Goal: Obtain resource: Obtain resource

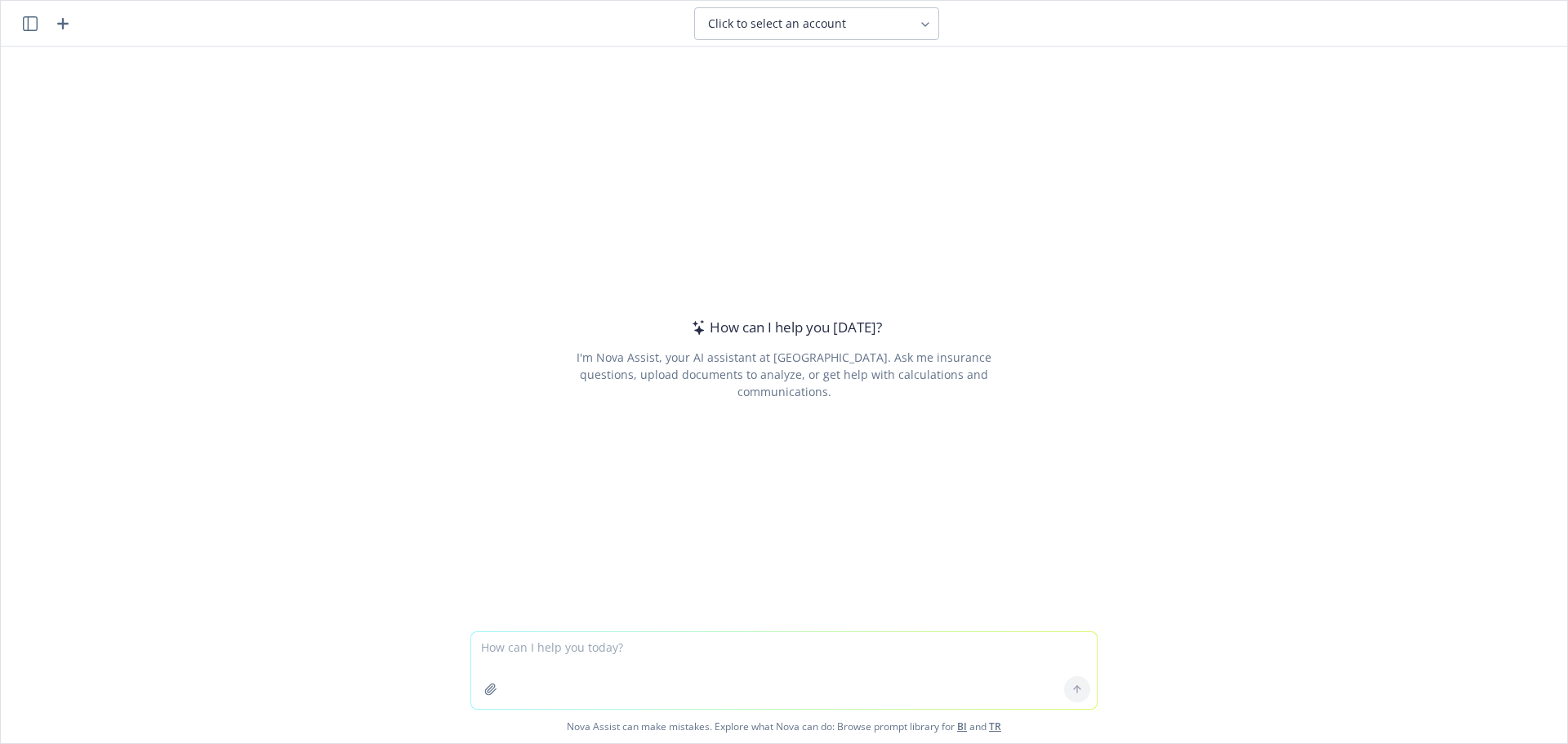
click at [26, 26] on icon "button" at bounding box center [30, 23] width 15 height 15
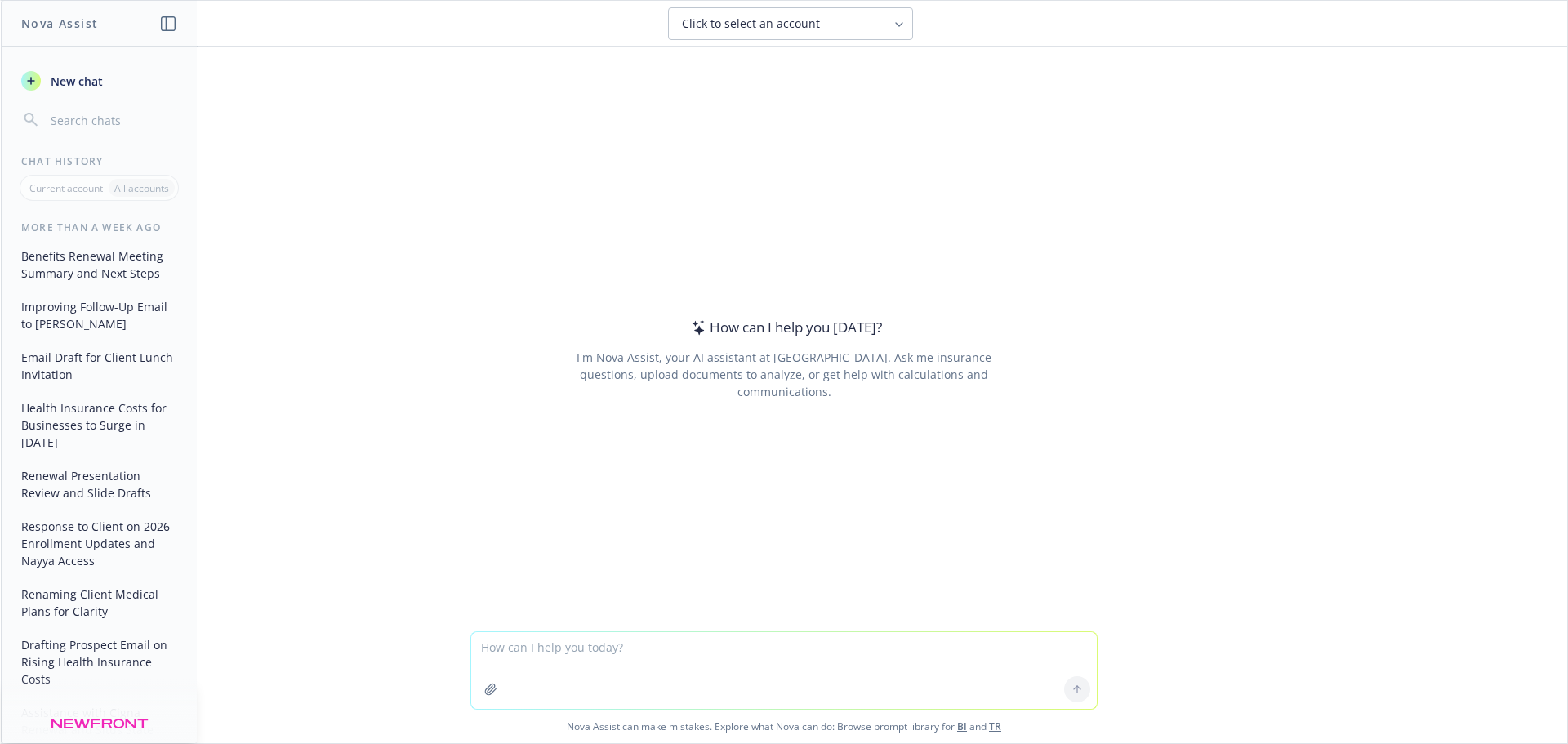
scroll to position [785, 0]
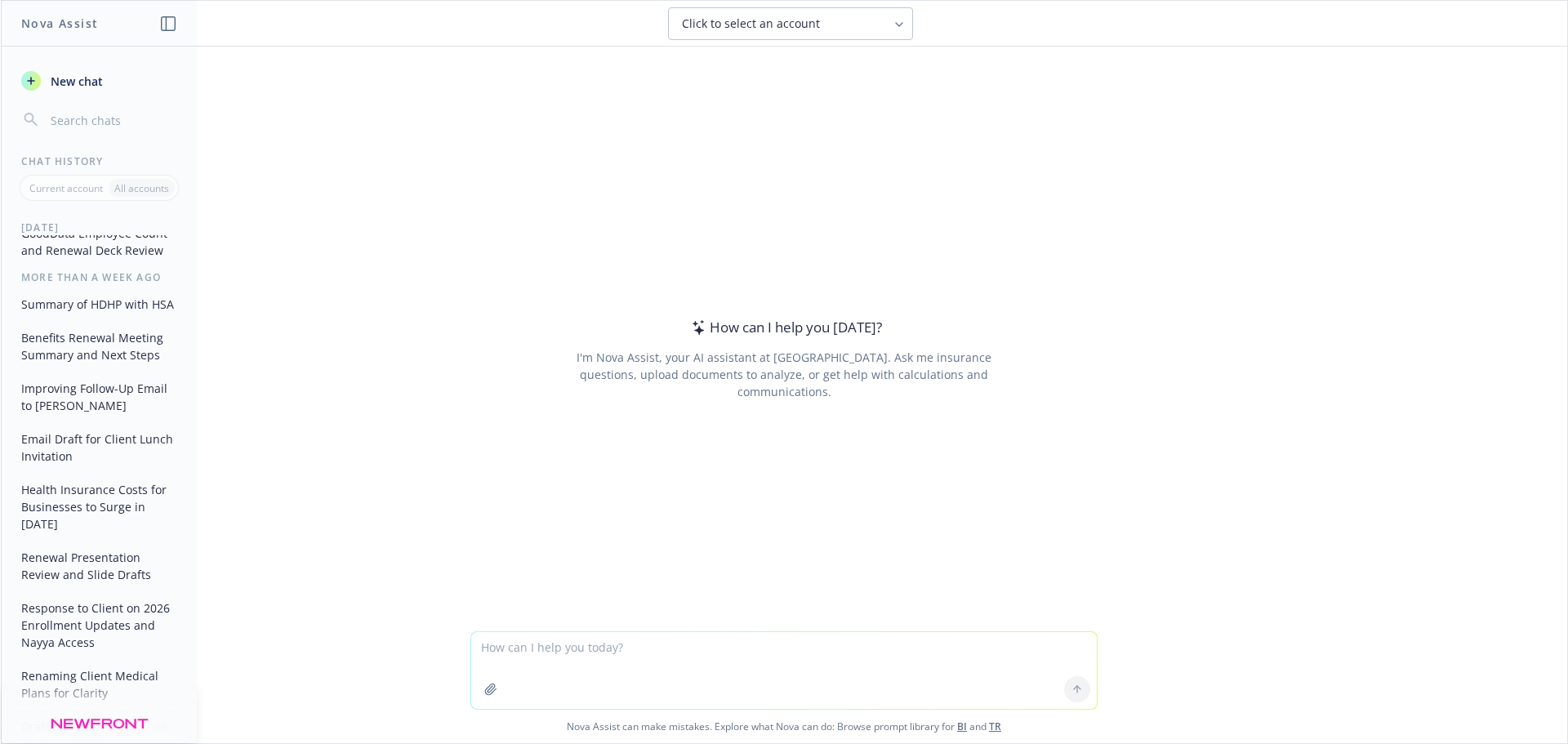
click at [84, 451] on button "Email Draft for Client Lunch Invitation" at bounding box center [99, 447] width 169 height 44
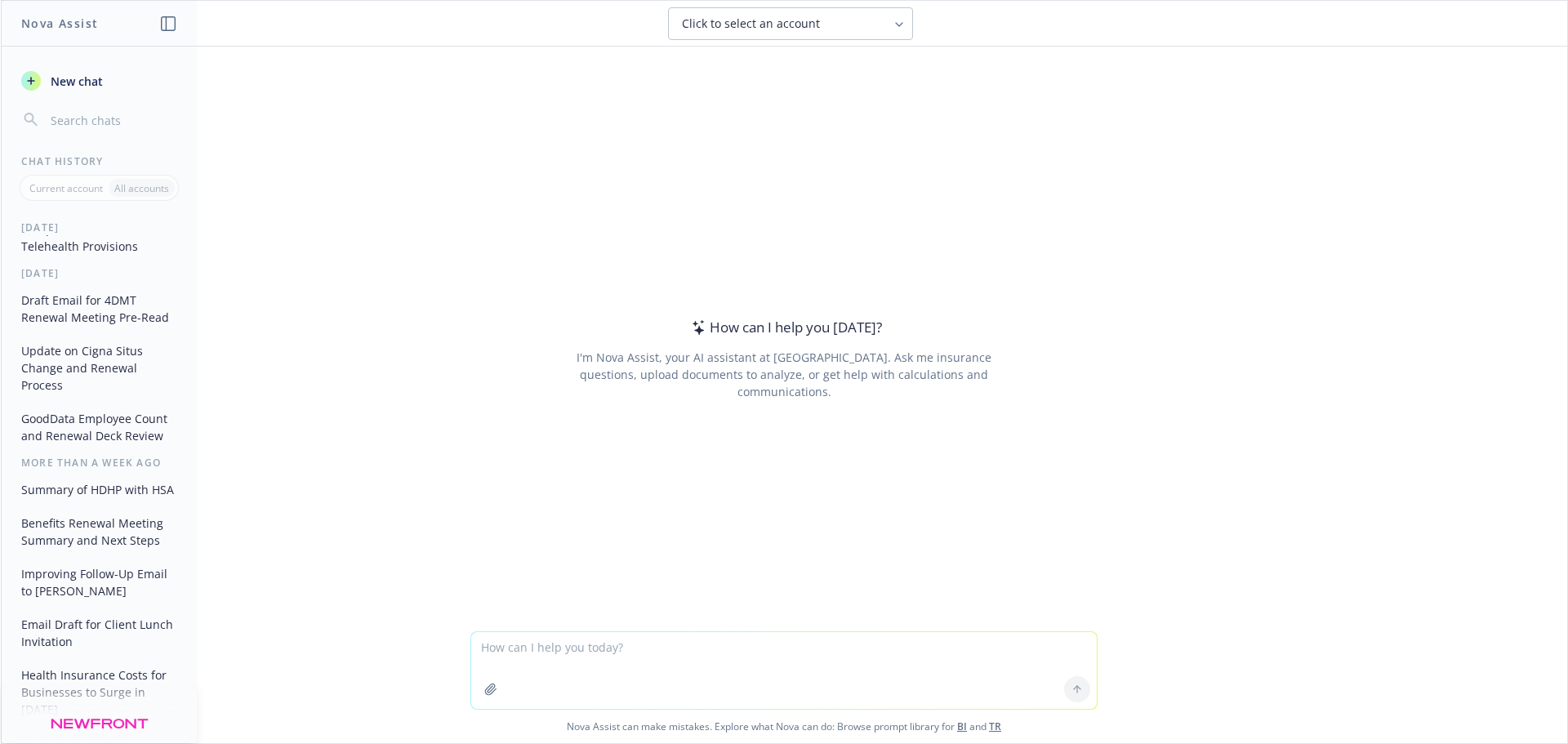
scroll to position [571, 0]
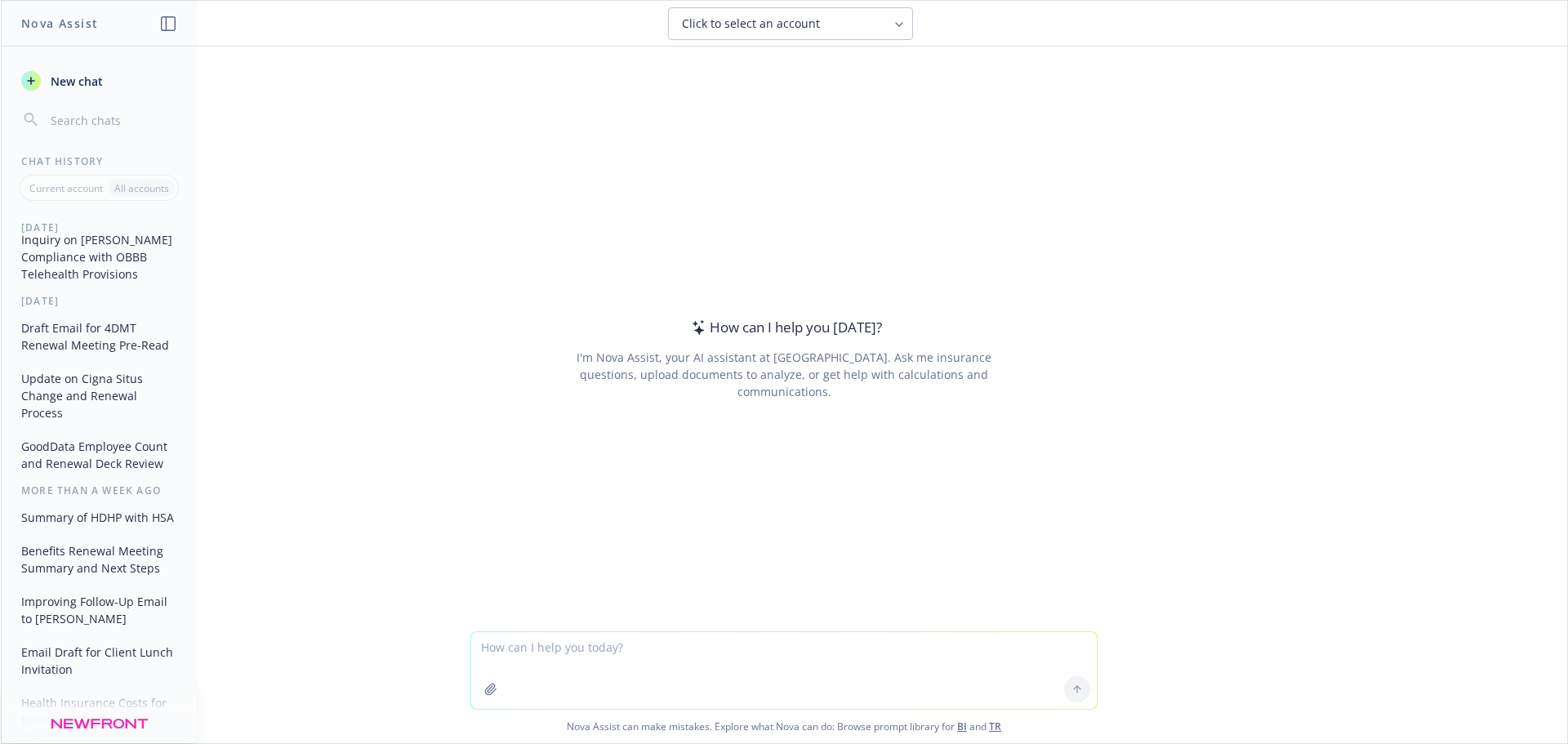
click at [85, 314] on button "Draft Email for 4DMT Renewal Meeting Pre-Read" at bounding box center [99, 337] width 169 height 44
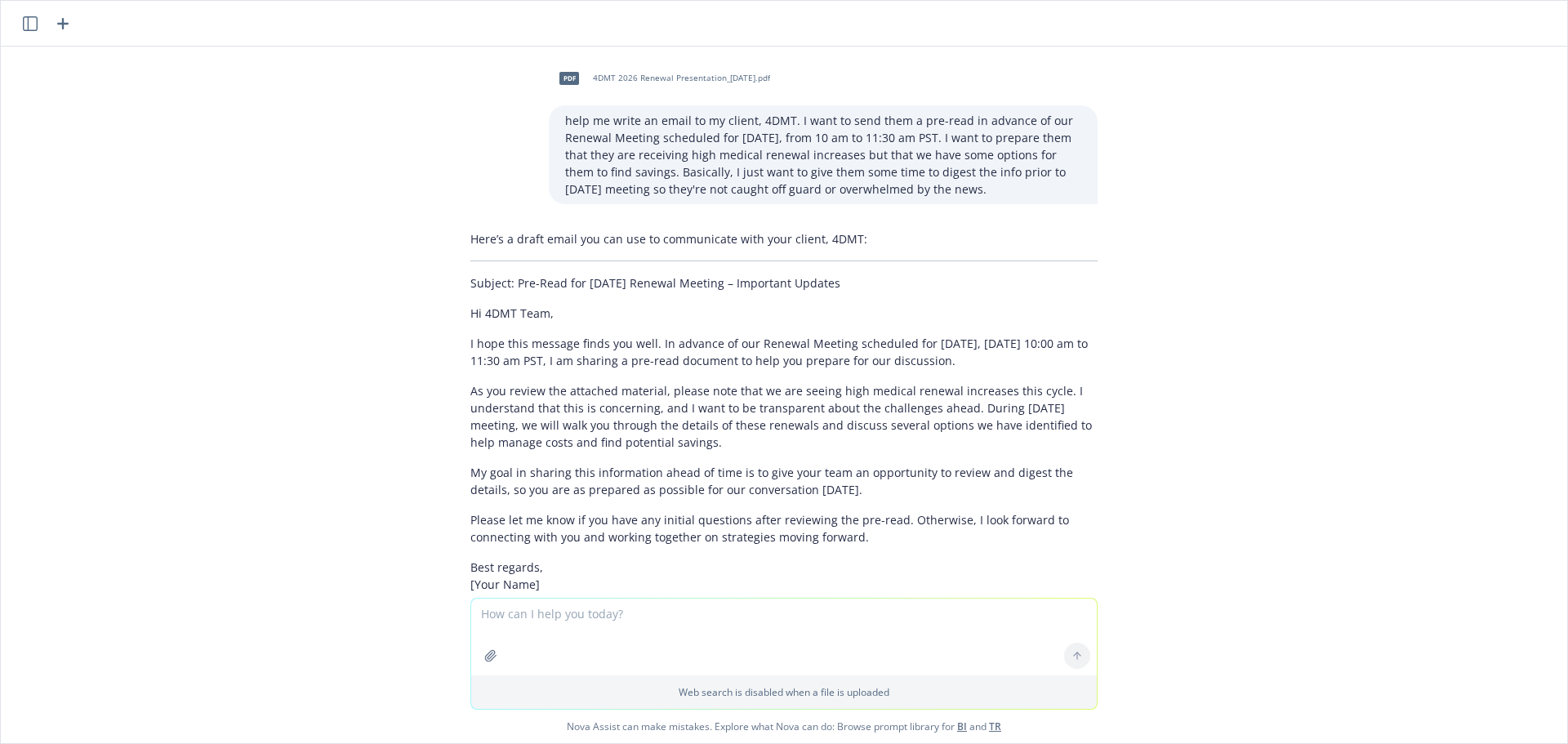
scroll to position [0, 0]
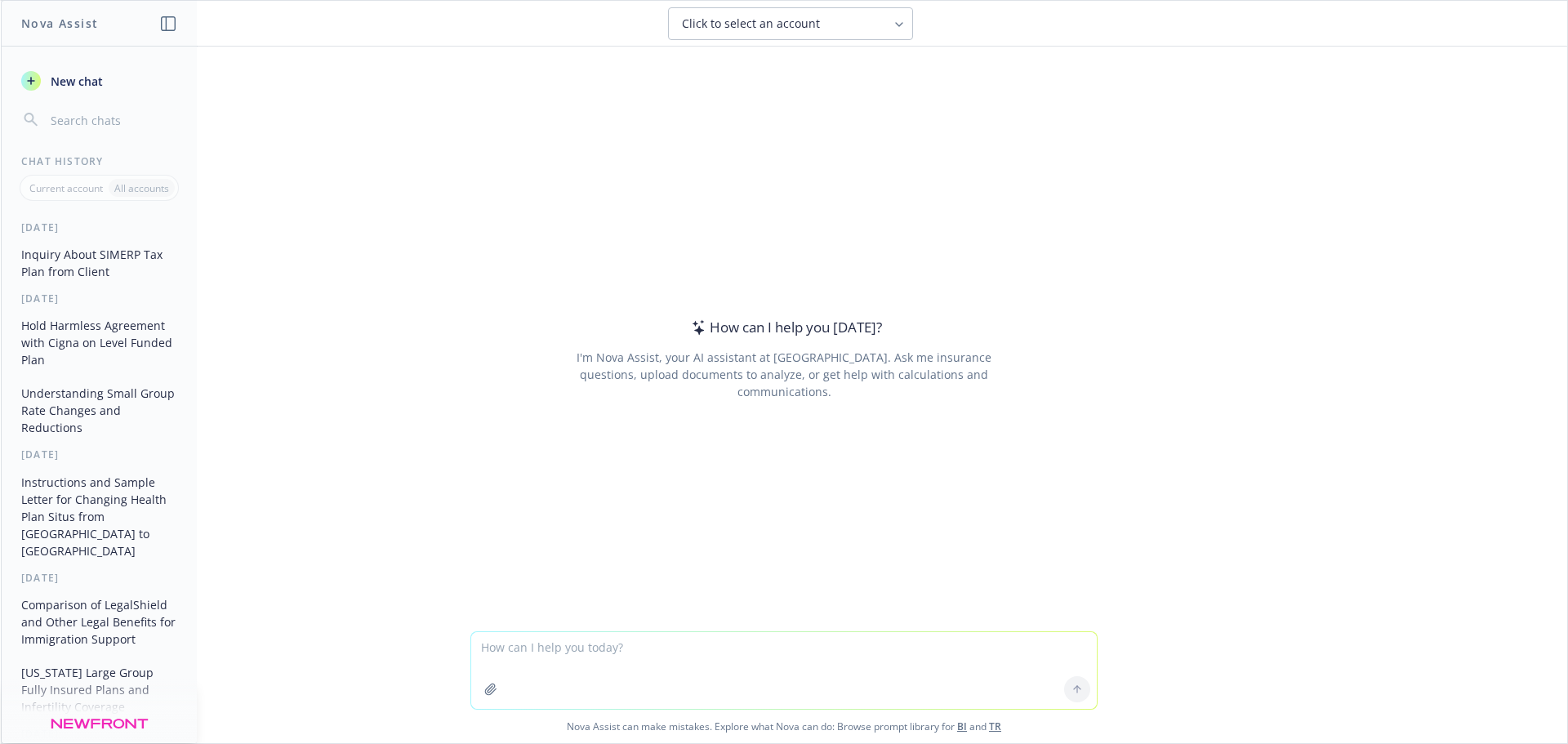
click at [106, 360] on button "Hold Harmless Agreement with Cigna on Level Funded Plan" at bounding box center [99, 342] width 169 height 61
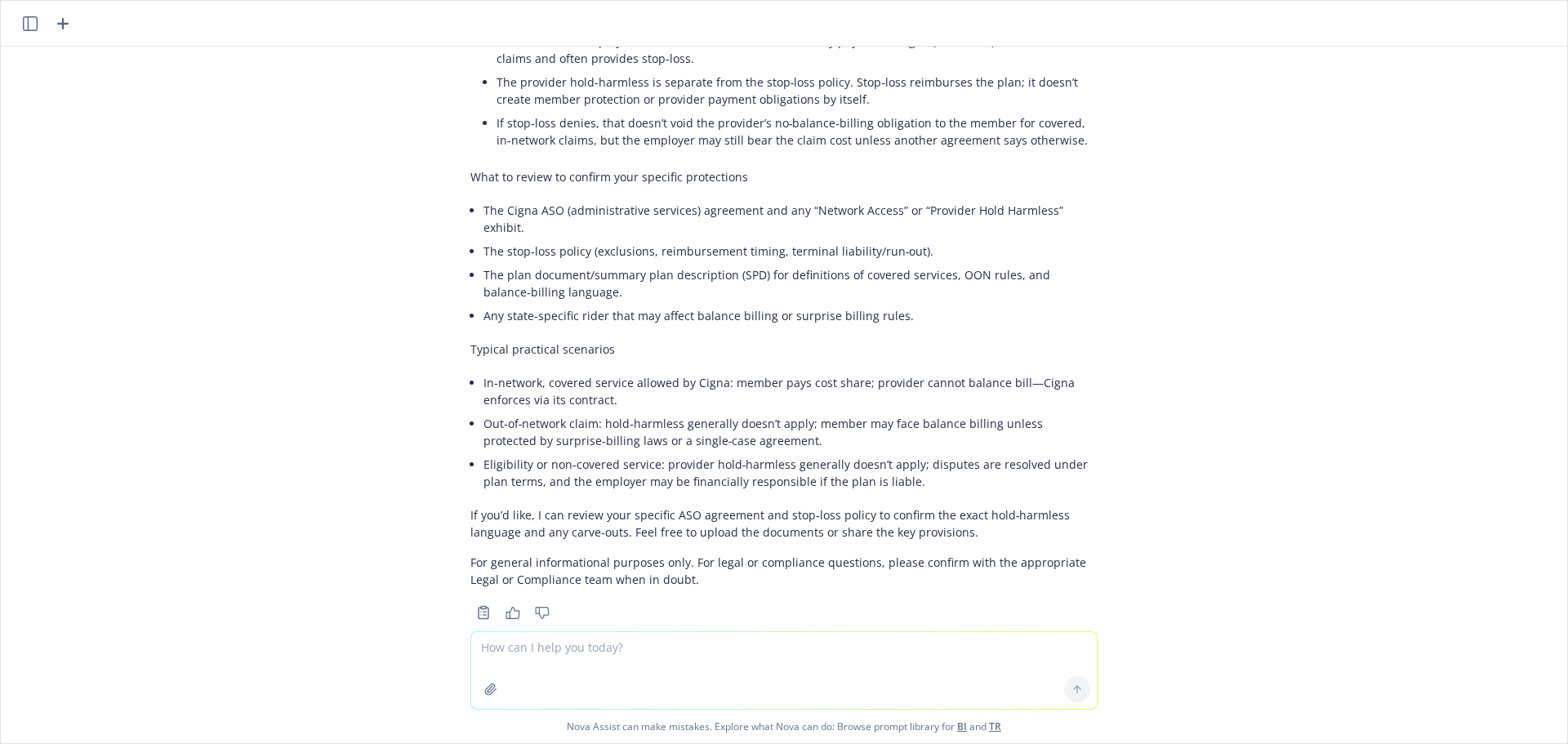
scroll to position [621, 0]
